Goal: Task Accomplishment & Management: Use online tool/utility

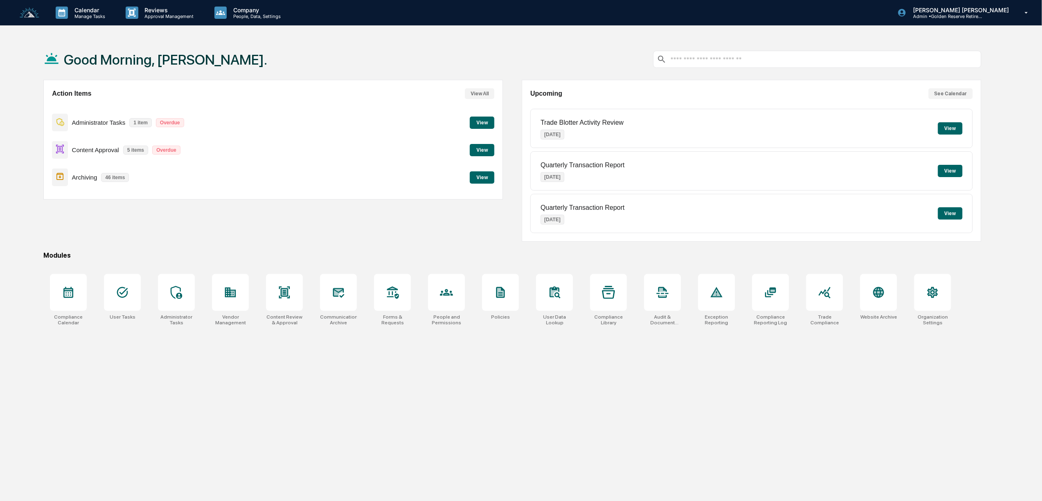
click at [27, 14] on img at bounding box center [30, 12] width 20 height 11
click at [93, 9] on p "Calendar" at bounding box center [88, 10] width 41 height 7
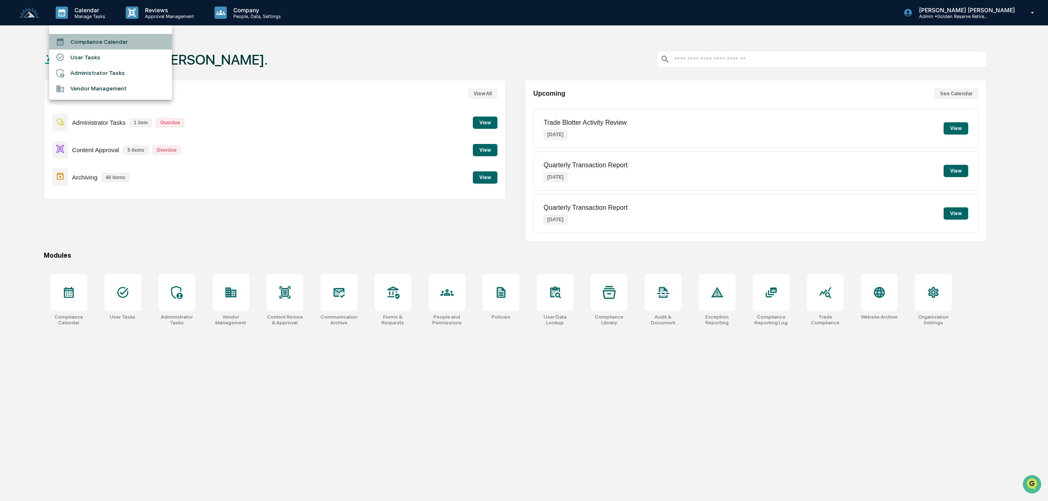
click at [92, 39] on li "Compliance Calendar" at bounding box center [110, 42] width 123 height 16
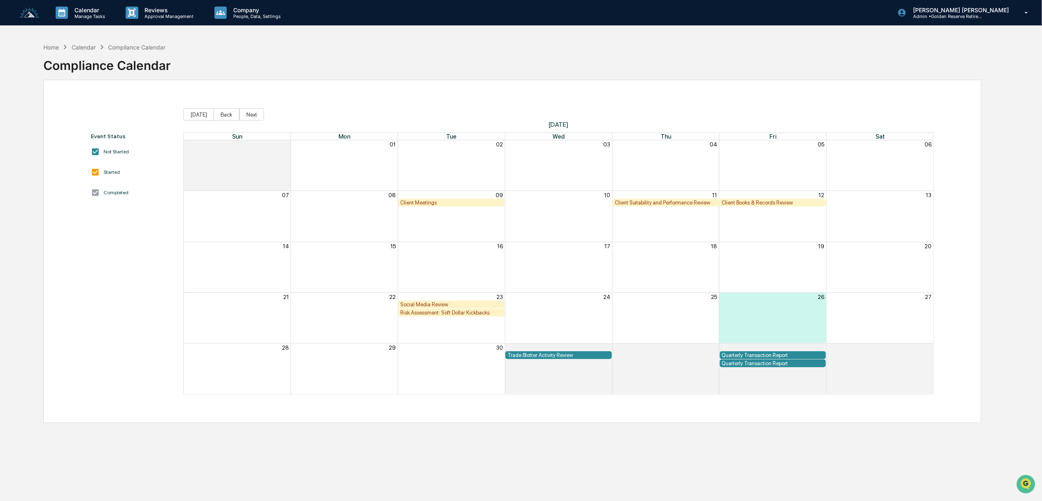
click at [42, 14] on link at bounding box center [34, 12] width 29 height 25
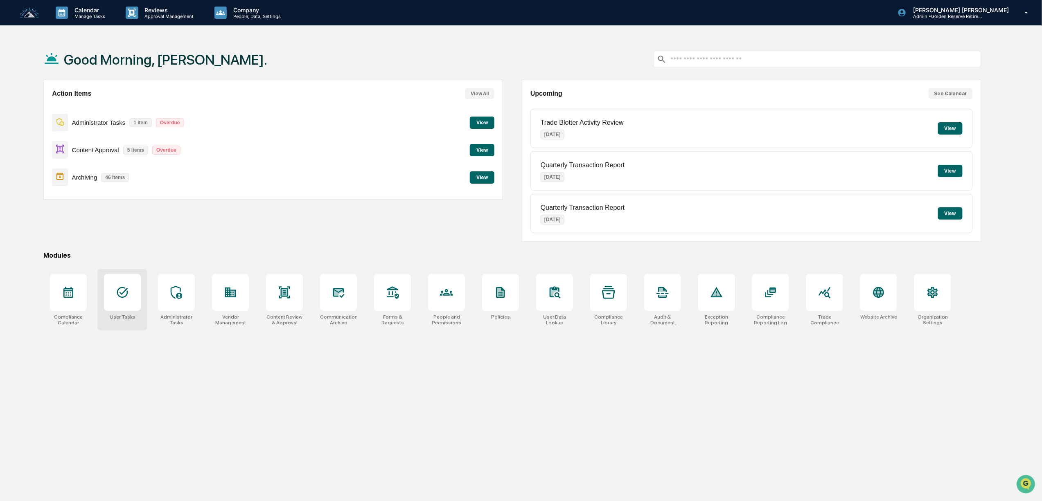
click at [131, 292] on div at bounding box center [122, 292] width 37 height 37
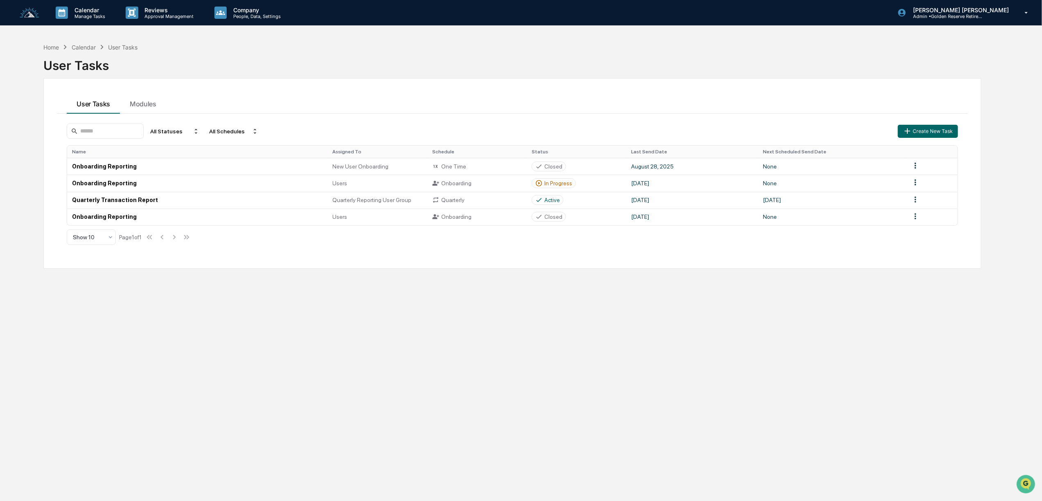
click at [28, 14] on img at bounding box center [30, 12] width 20 height 11
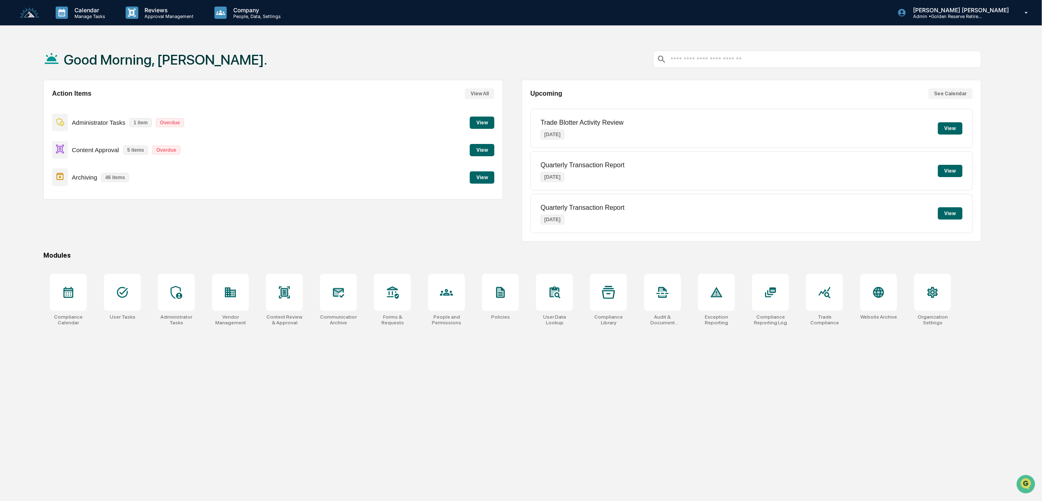
click at [488, 151] on button "View" at bounding box center [482, 150] width 25 height 12
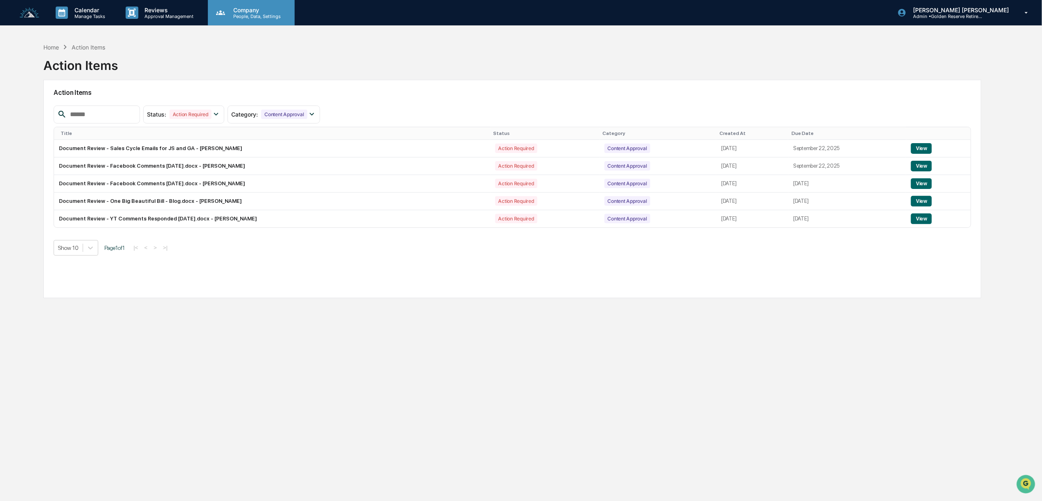
click at [241, 14] on p "People, Data, Settings" at bounding box center [256, 17] width 58 height 6
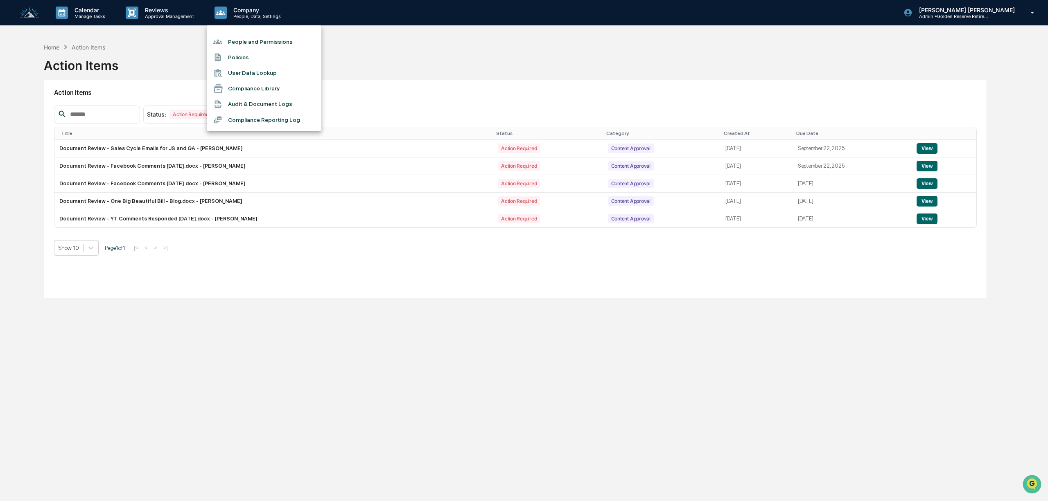
click at [146, 9] on div at bounding box center [524, 250] width 1048 height 501
click at [35, 12] on img at bounding box center [30, 12] width 20 height 11
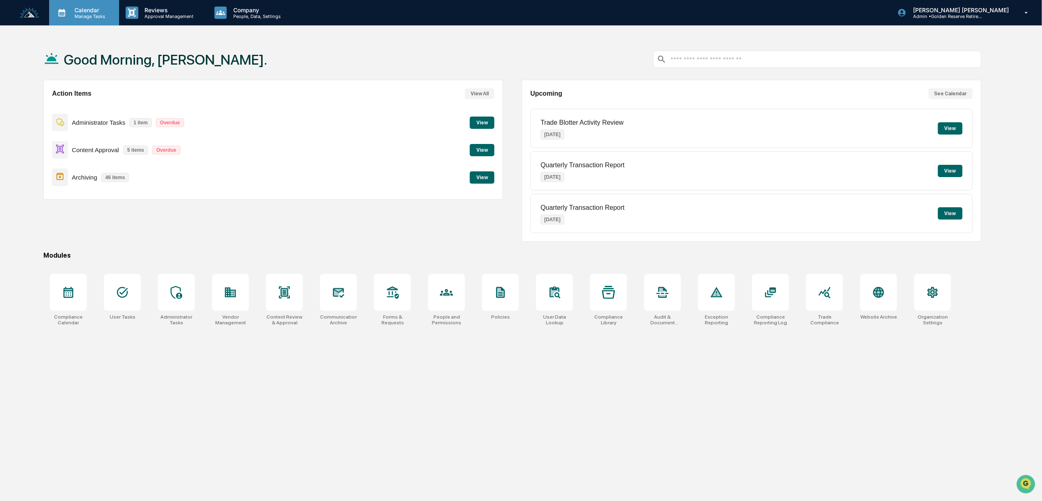
click at [74, 16] on p "Manage Tasks" at bounding box center [88, 17] width 41 height 6
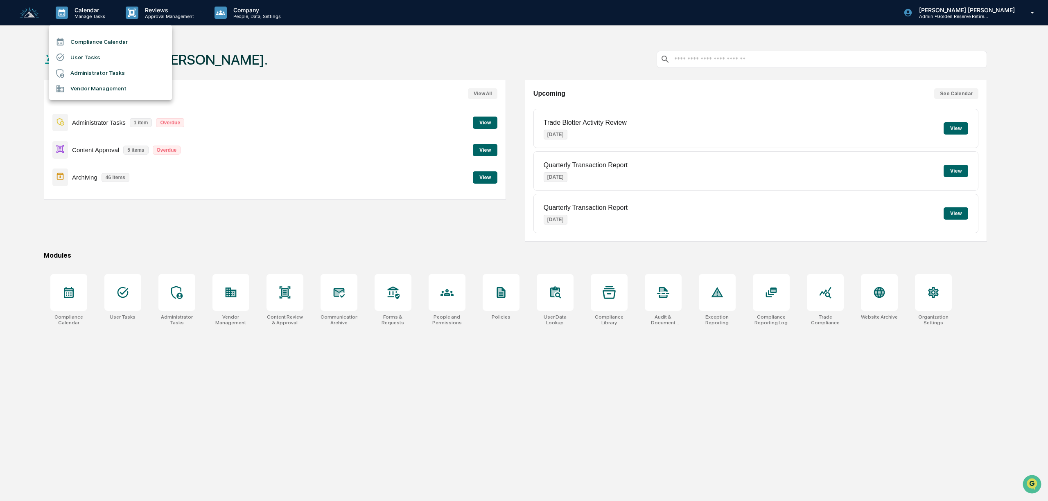
click at [97, 76] on li "Administrator Tasks" at bounding box center [110, 74] width 123 height 16
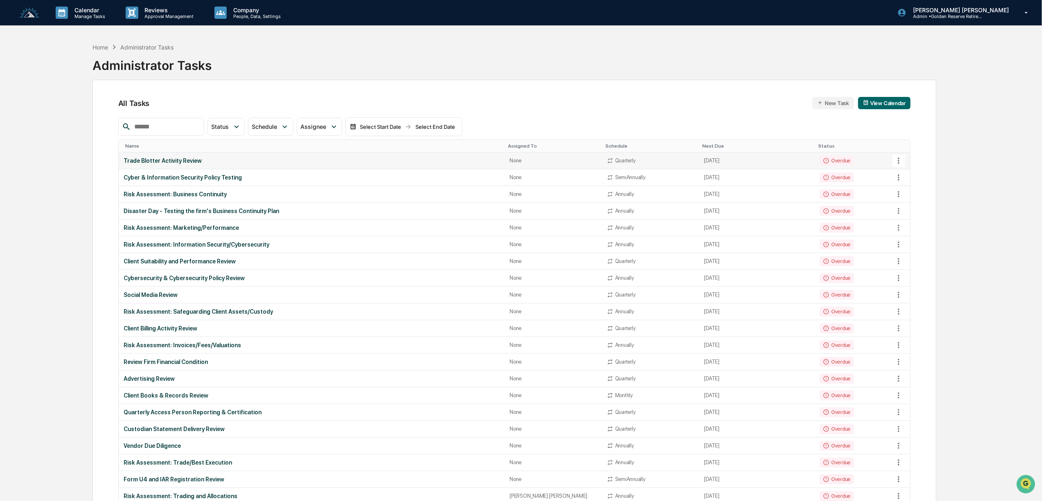
click at [182, 161] on div "Trade Blotter Activity Review" at bounding box center [312, 161] width 377 height 7
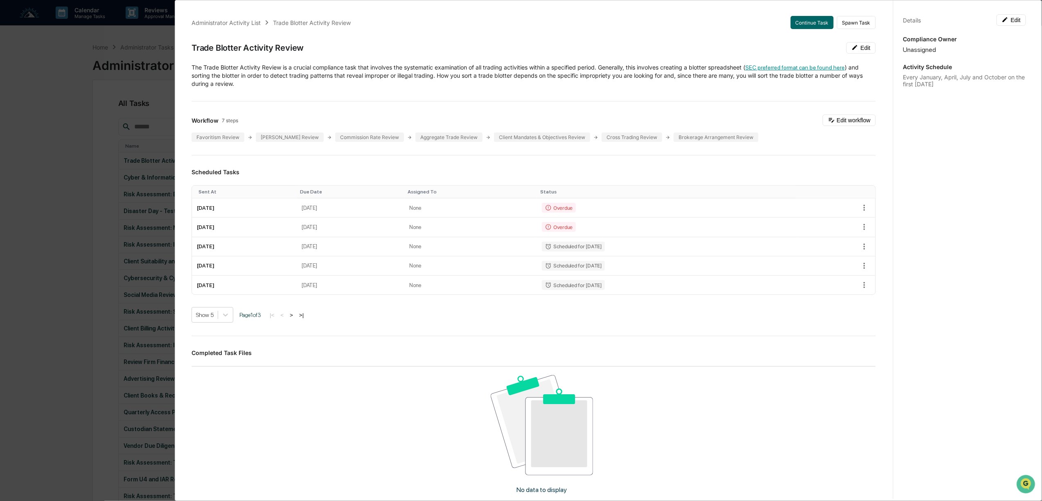
click at [793, 68] on link "SEC preferred format can be found here" at bounding box center [794, 67] width 99 height 7
click at [32, 197] on div "Administrator Activity List Trade Blotter Activity Review Continue Task Spawn T…" at bounding box center [521, 250] width 1042 height 501
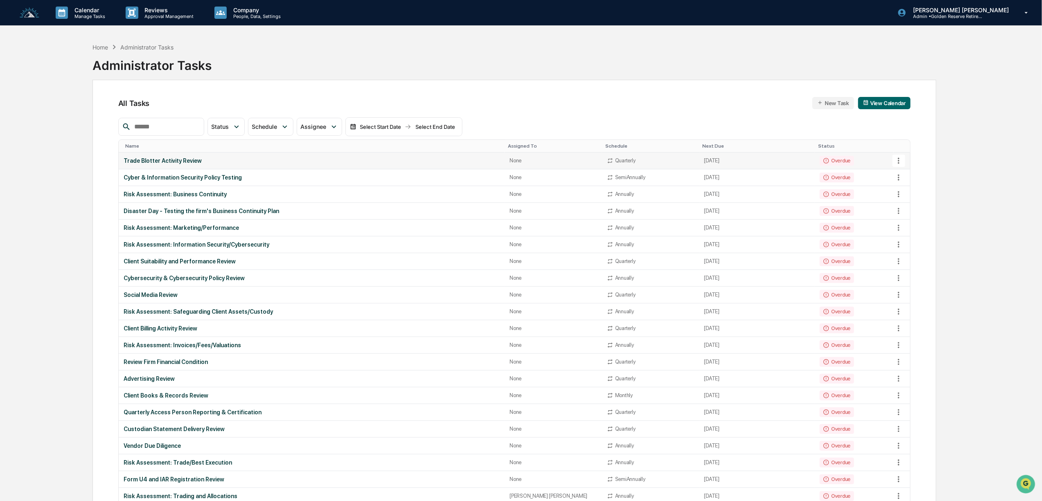
click at [183, 160] on div "Trade Blotter Activity Review" at bounding box center [312, 161] width 377 height 7
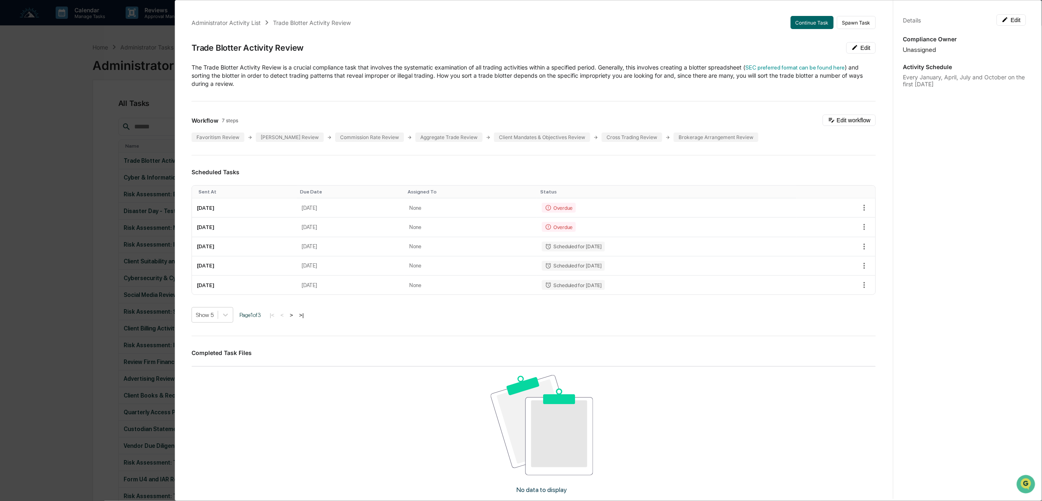
click at [58, 146] on div "Administrator Activity List Trade Blotter Activity Review Continue Task Spawn T…" at bounding box center [521, 250] width 1042 height 501
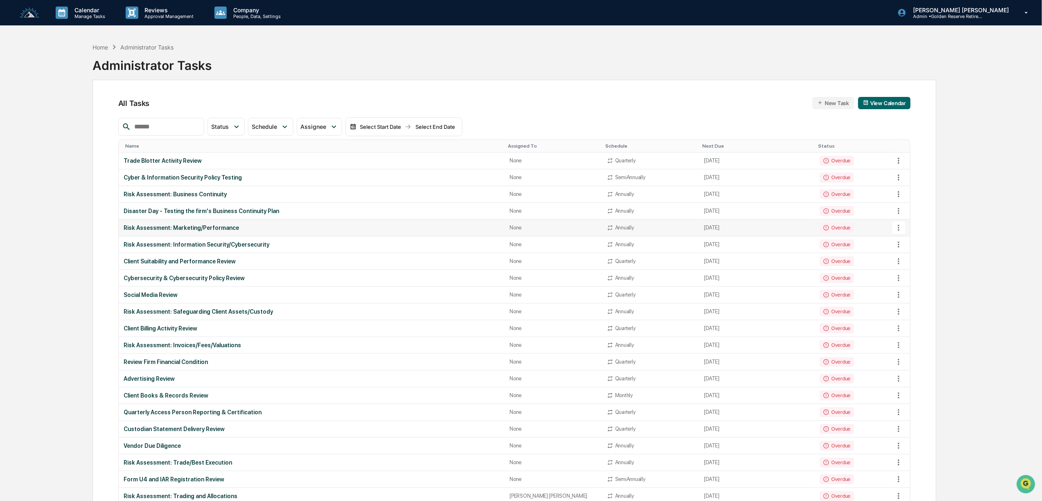
click at [217, 226] on div "Risk Assessment: Marketing/Performance" at bounding box center [312, 228] width 377 height 7
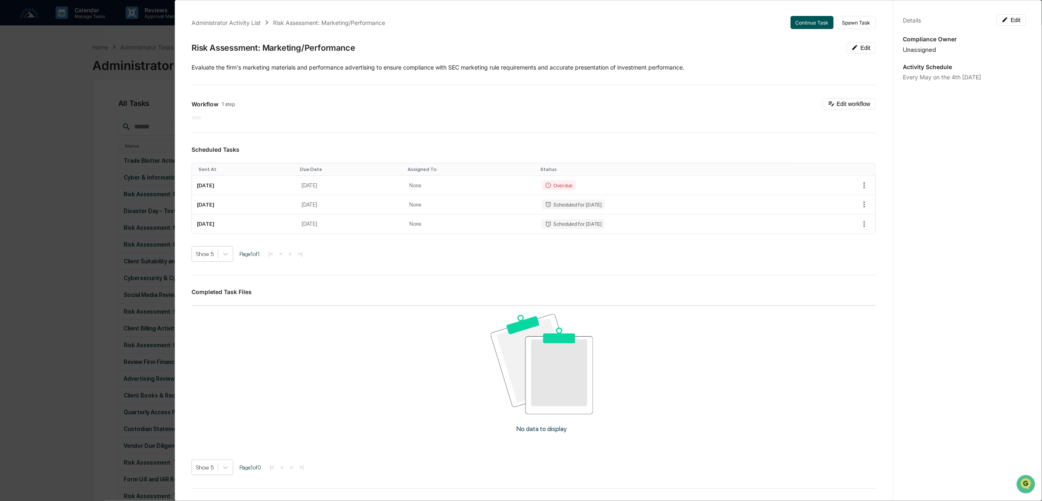
click at [802, 19] on button "Continue Task" at bounding box center [812, 22] width 43 height 13
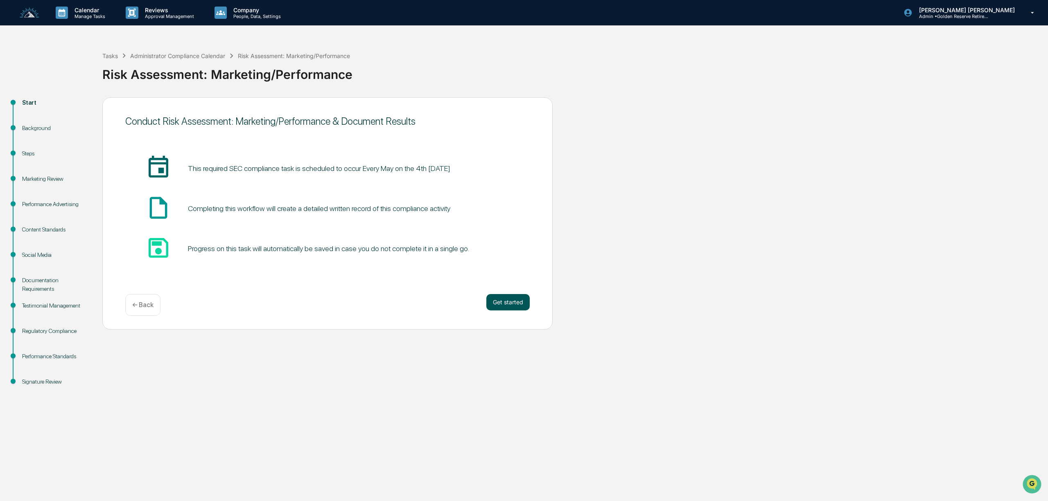
click at [515, 297] on button "Get started" at bounding box center [507, 302] width 43 height 16
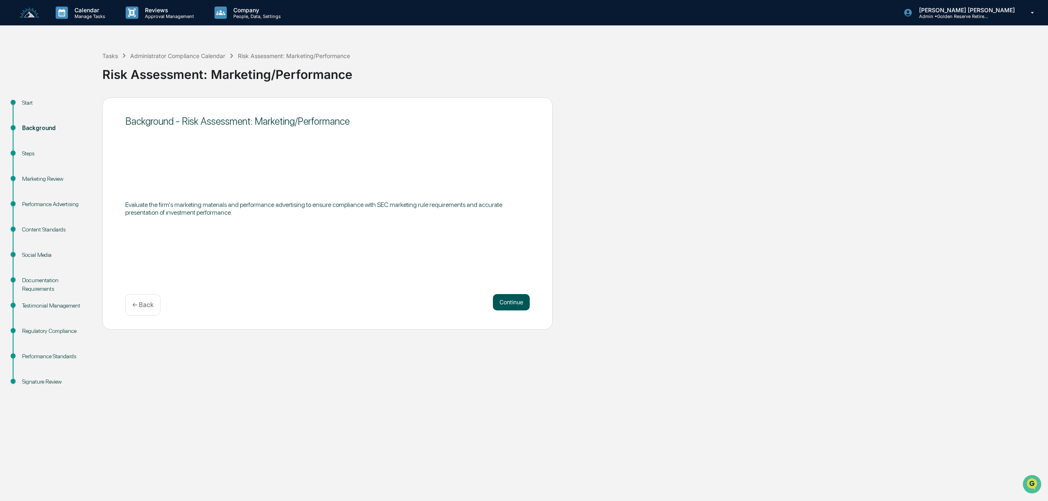
click at [517, 305] on button "Continue" at bounding box center [511, 302] width 37 height 16
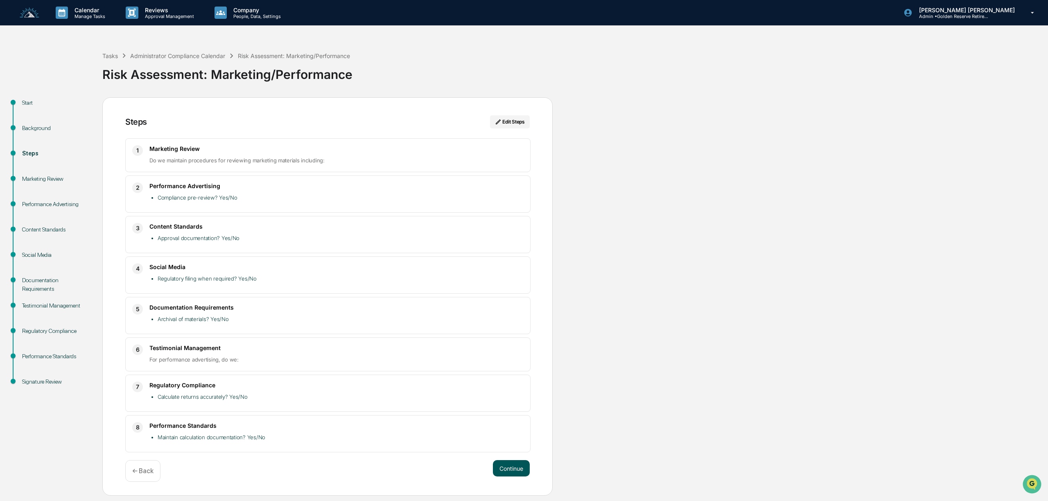
click at [516, 471] on button "Continue" at bounding box center [511, 469] width 37 height 16
